Goal: Task Accomplishment & Management: Manage account settings

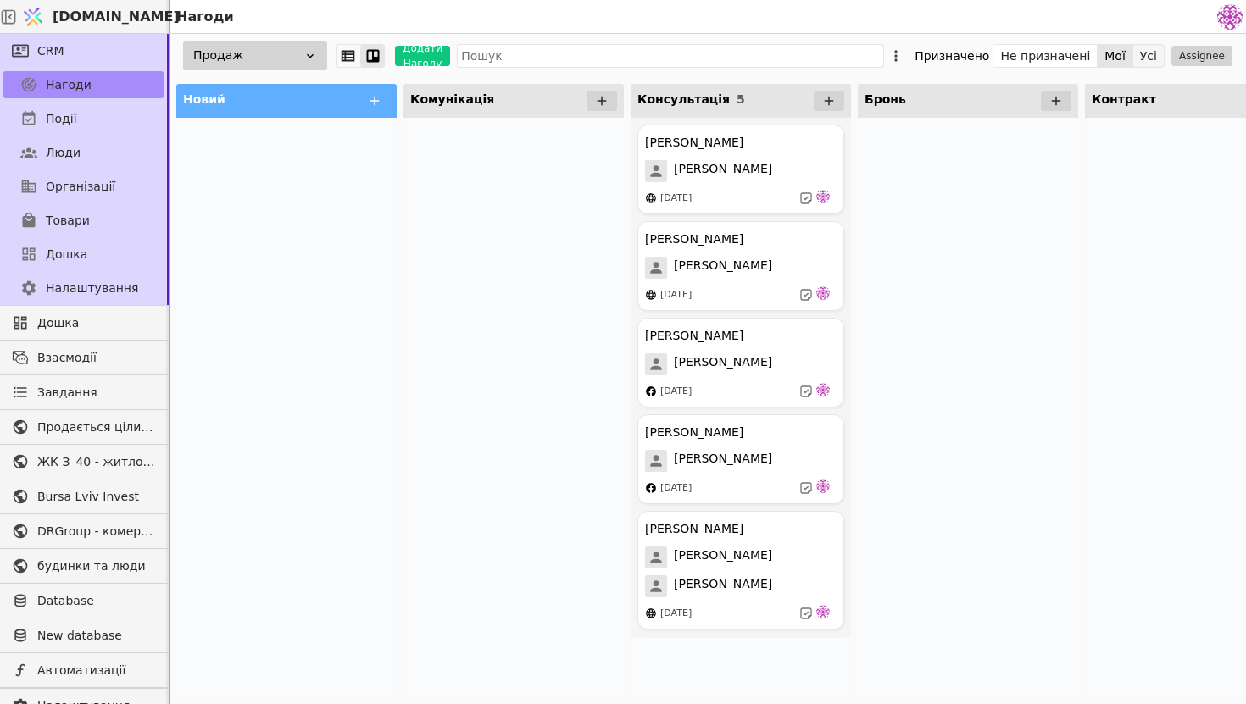
click at [1140, 53] on button "Усі" at bounding box center [1148, 56] width 31 height 24
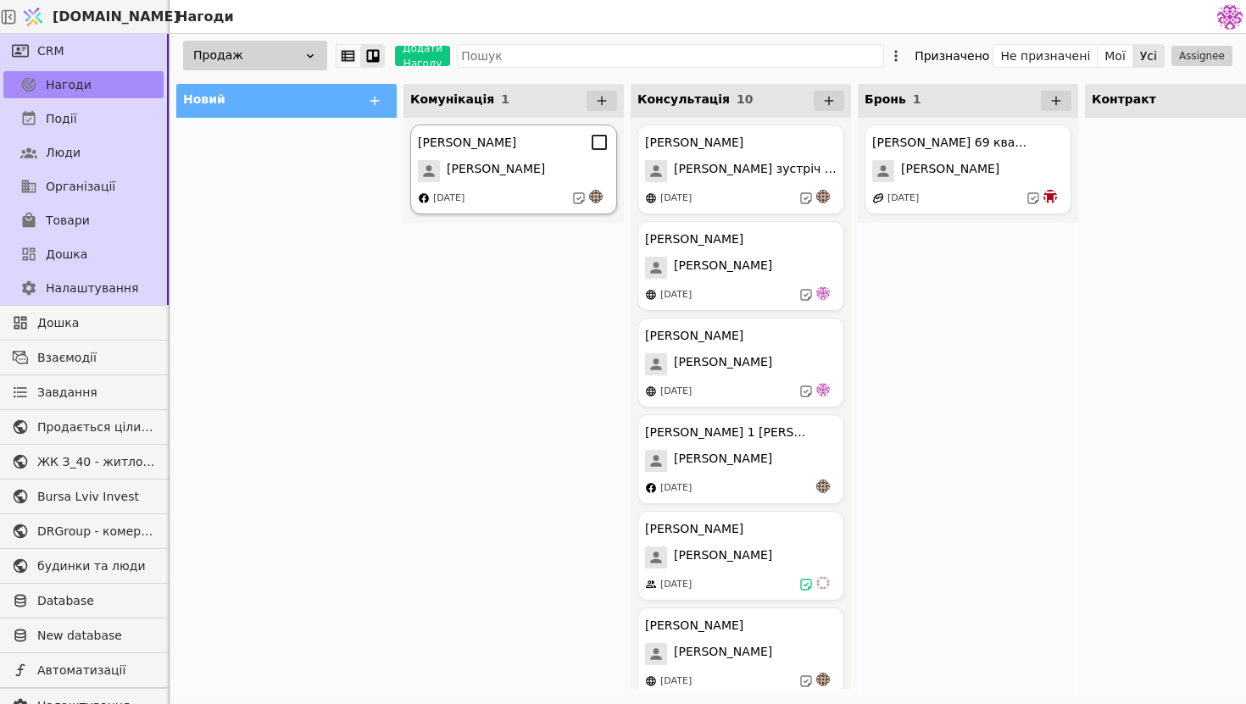
click at [498, 205] on div "[DATE]" at bounding box center [514, 198] width 192 height 17
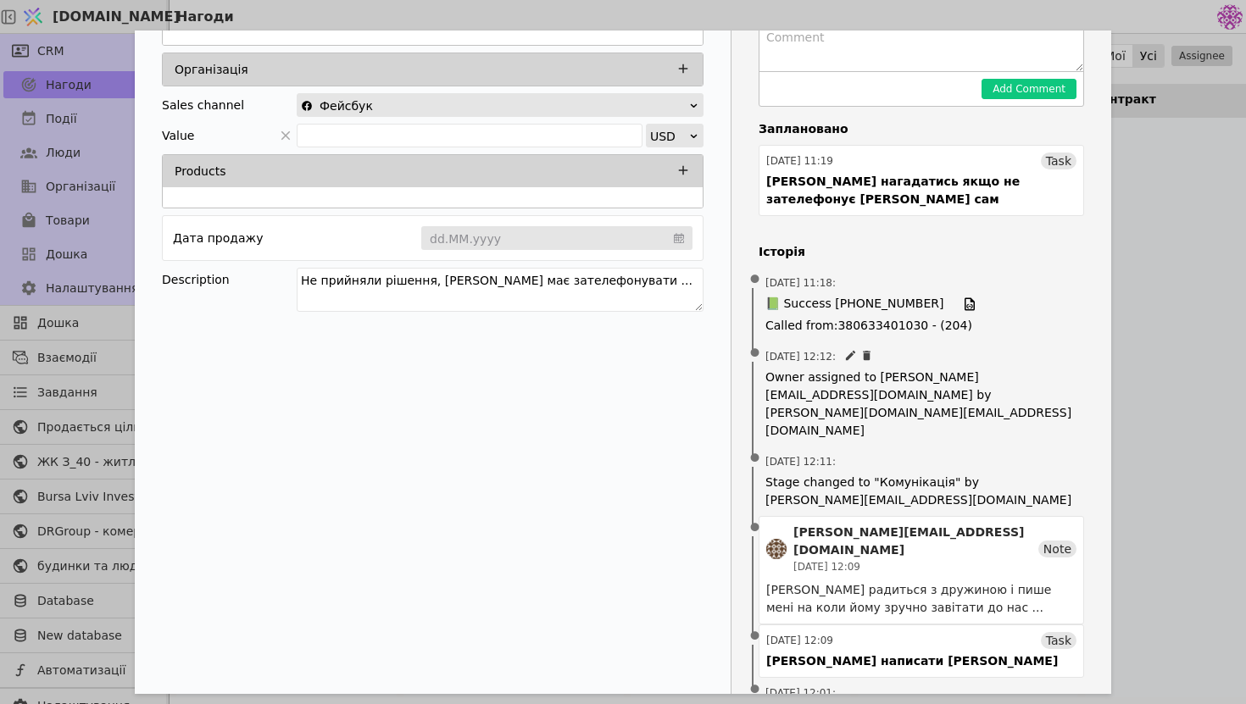
scroll to position [176, 0]
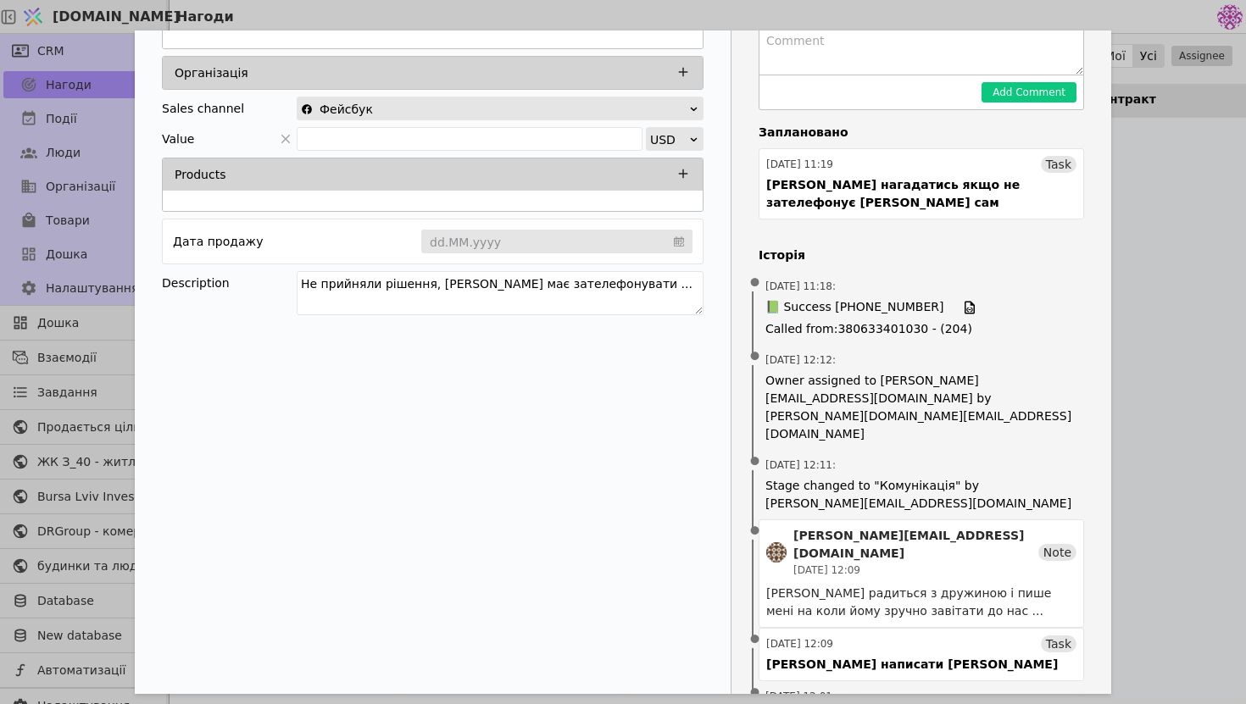
click at [1191, 325] on div "[PERSON_NAME] Новий Комунікація Консультація Бронь Контракт Очікування Співпрац…" at bounding box center [623, 352] width 1246 height 704
